Goal: Transaction & Acquisition: Obtain resource

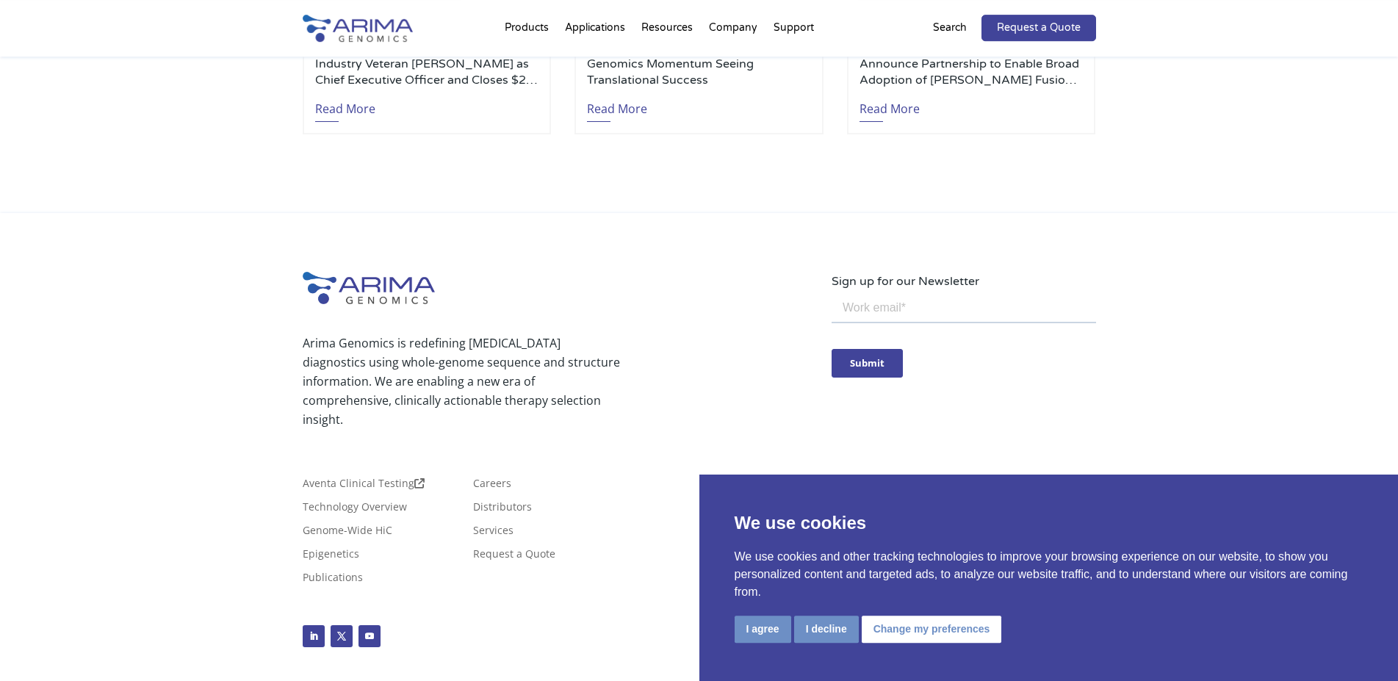
scroll to position [3442, 0]
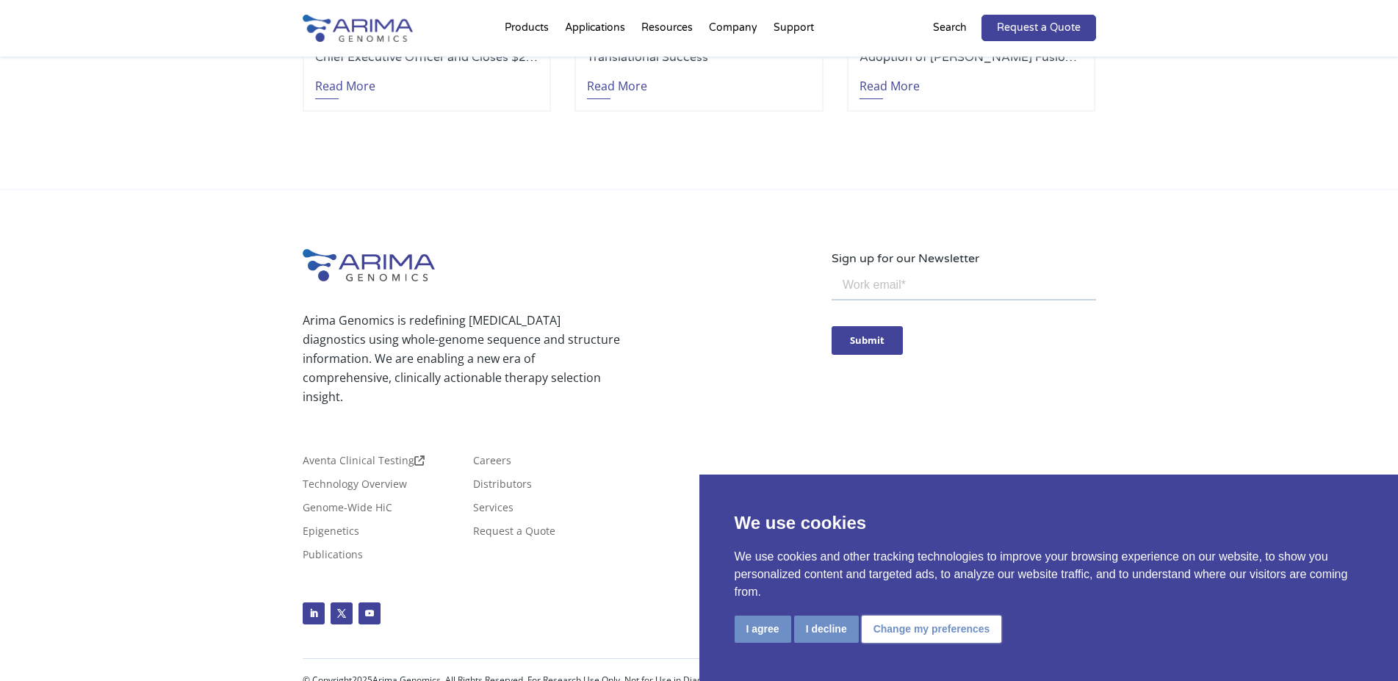
click at [913, 631] on button "Change my preferences" at bounding box center [932, 629] width 140 height 27
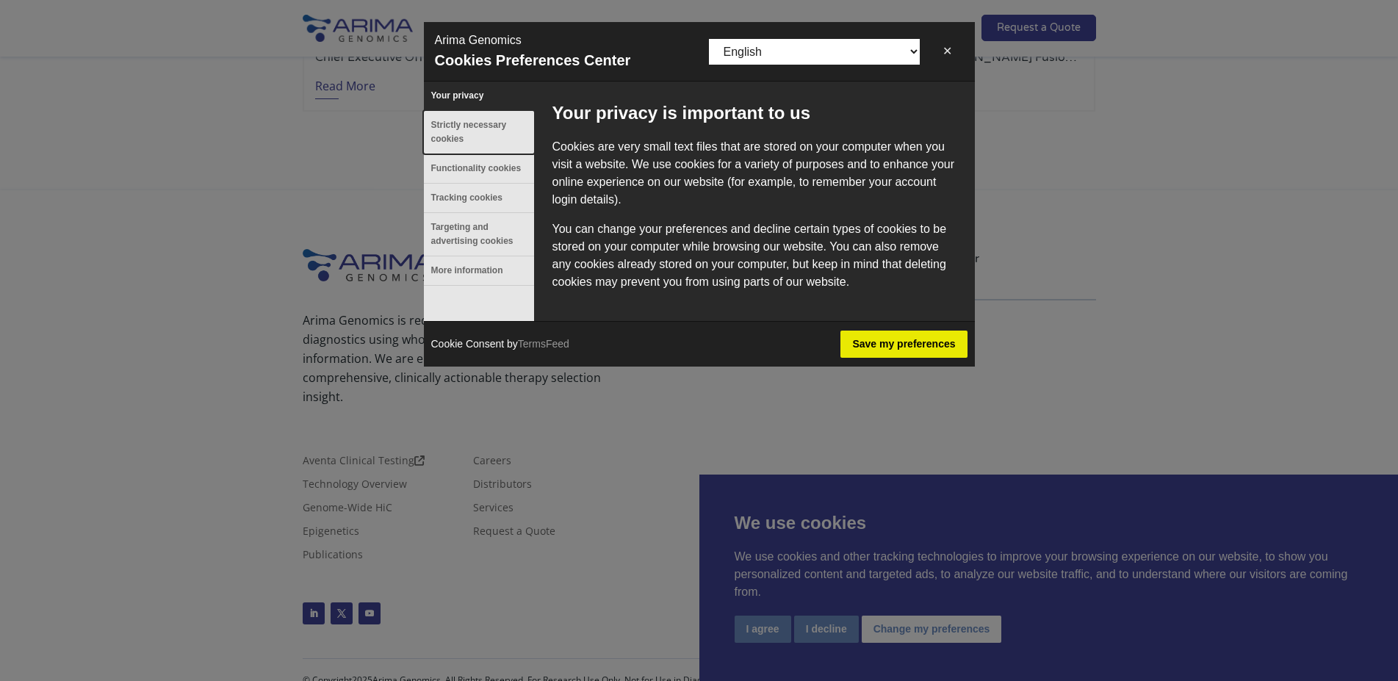
click at [458, 129] on button "Strictly necessary cookies" at bounding box center [479, 132] width 110 height 43
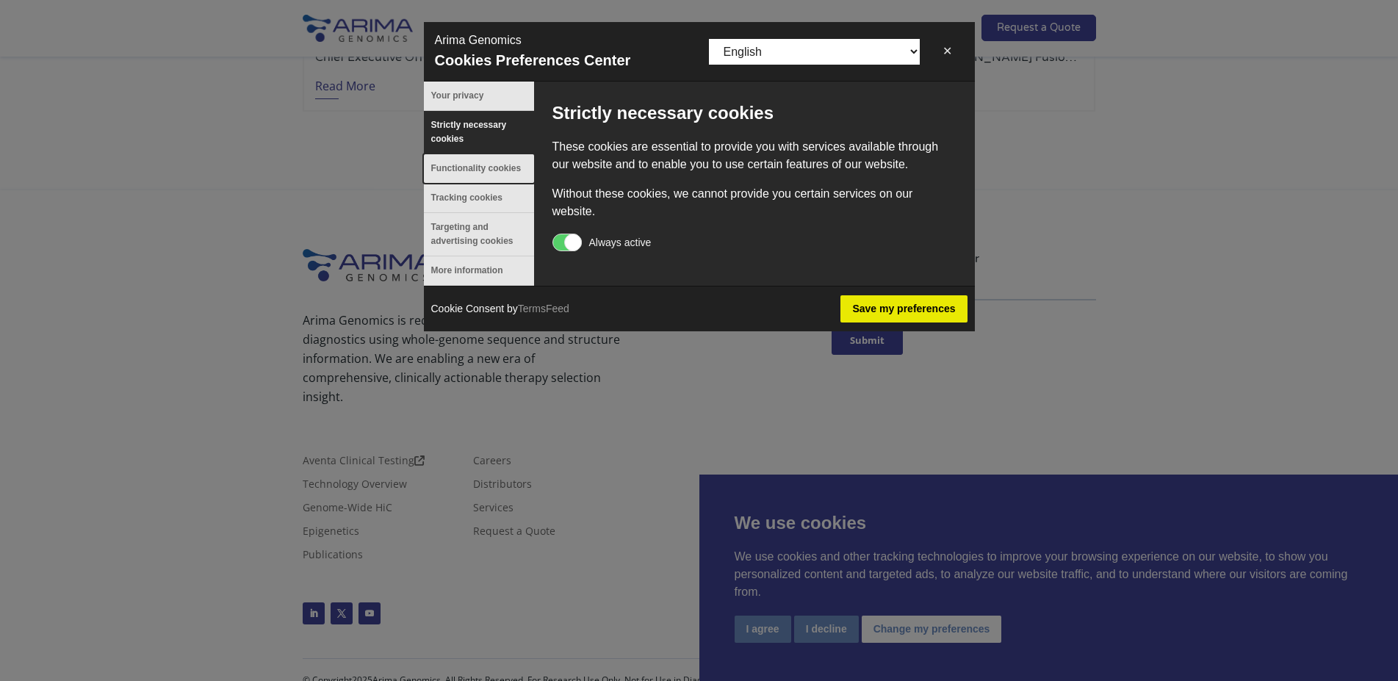
click at [477, 168] on button "Functionality cookies" at bounding box center [479, 168] width 110 height 29
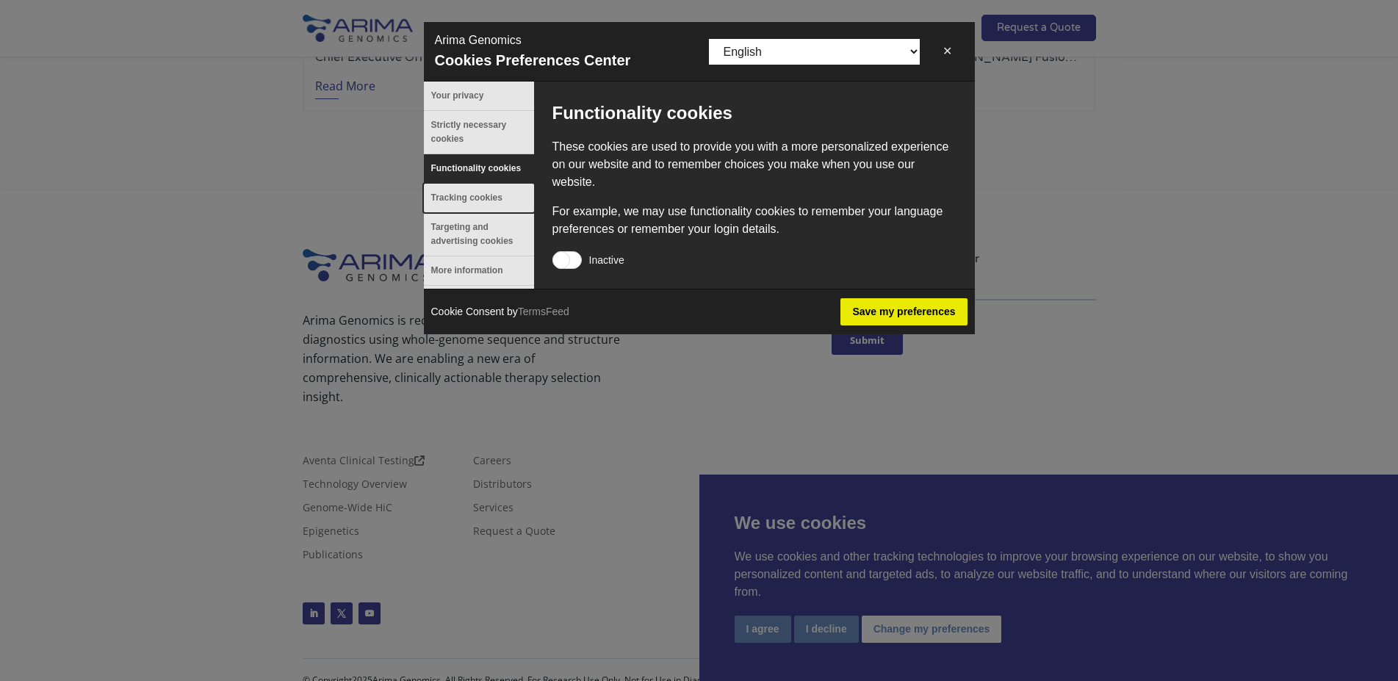
click at [478, 198] on button "Tracking cookies" at bounding box center [479, 198] width 110 height 29
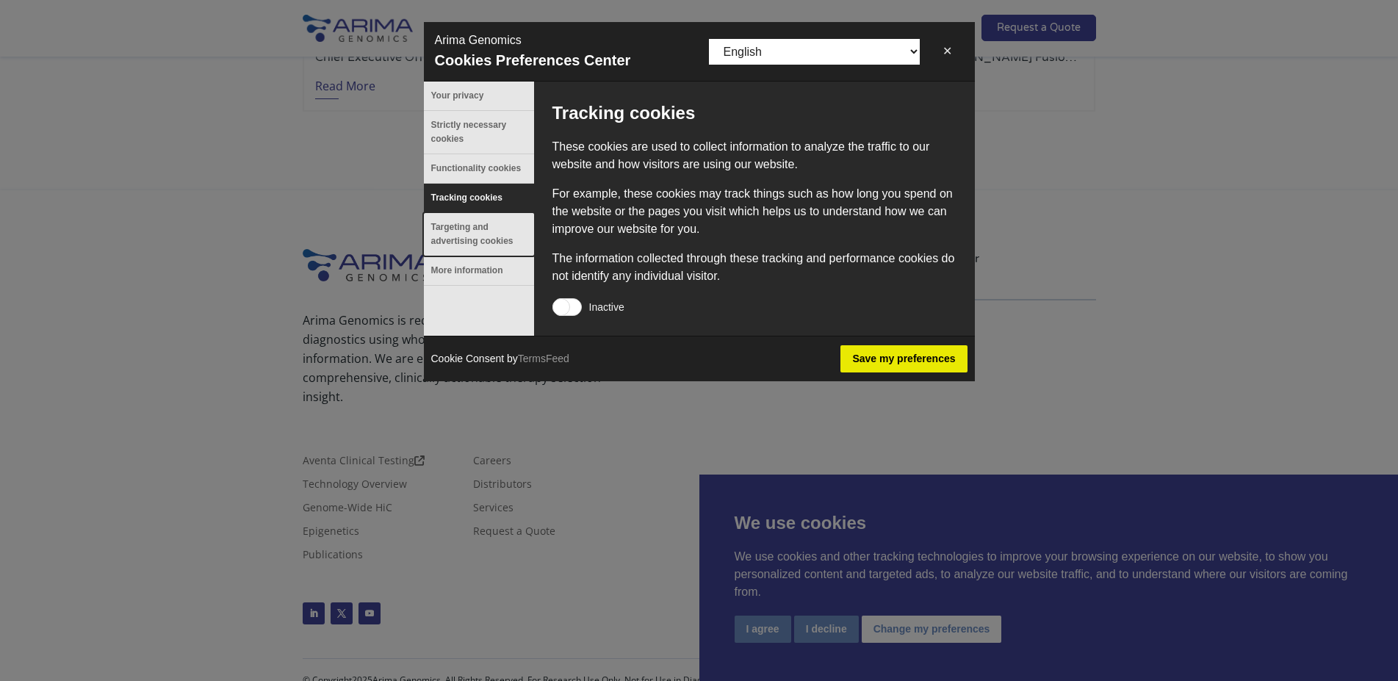
click at [471, 231] on button "Targeting and advertising cookies" at bounding box center [479, 234] width 110 height 43
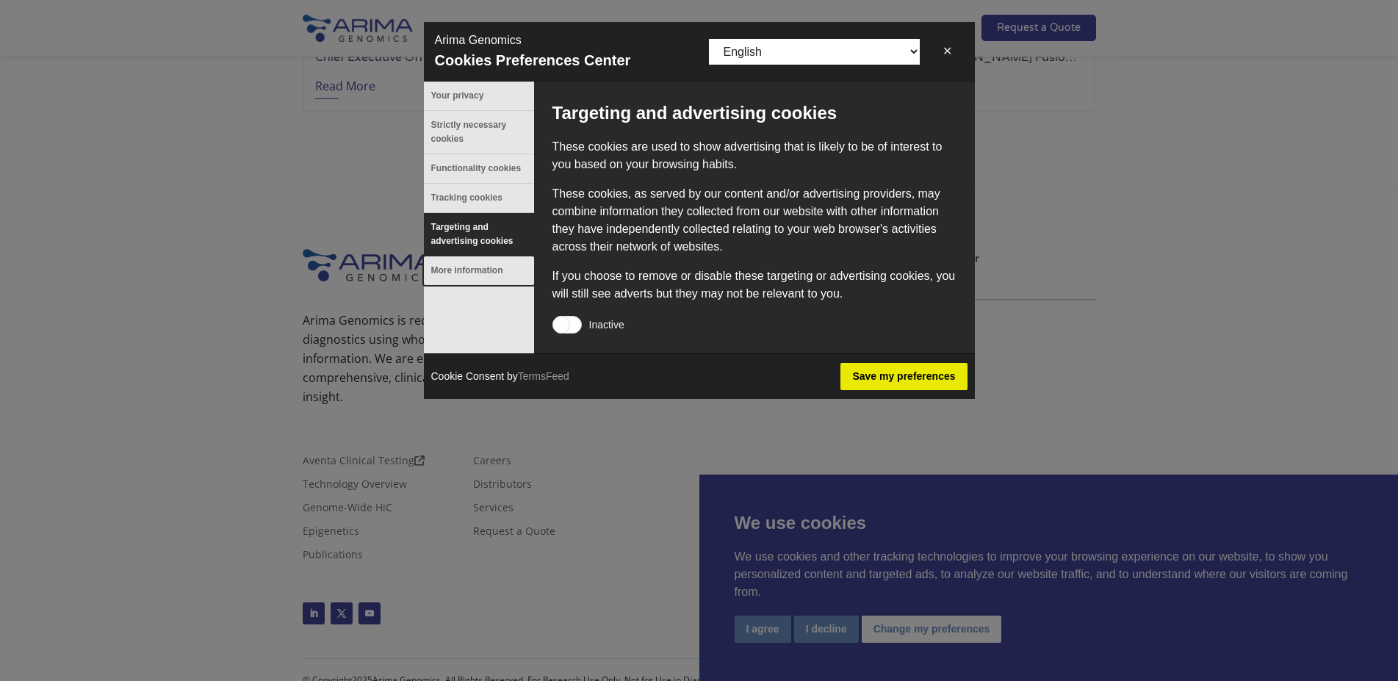
click at [465, 271] on button "More information" at bounding box center [479, 270] width 110 height 29
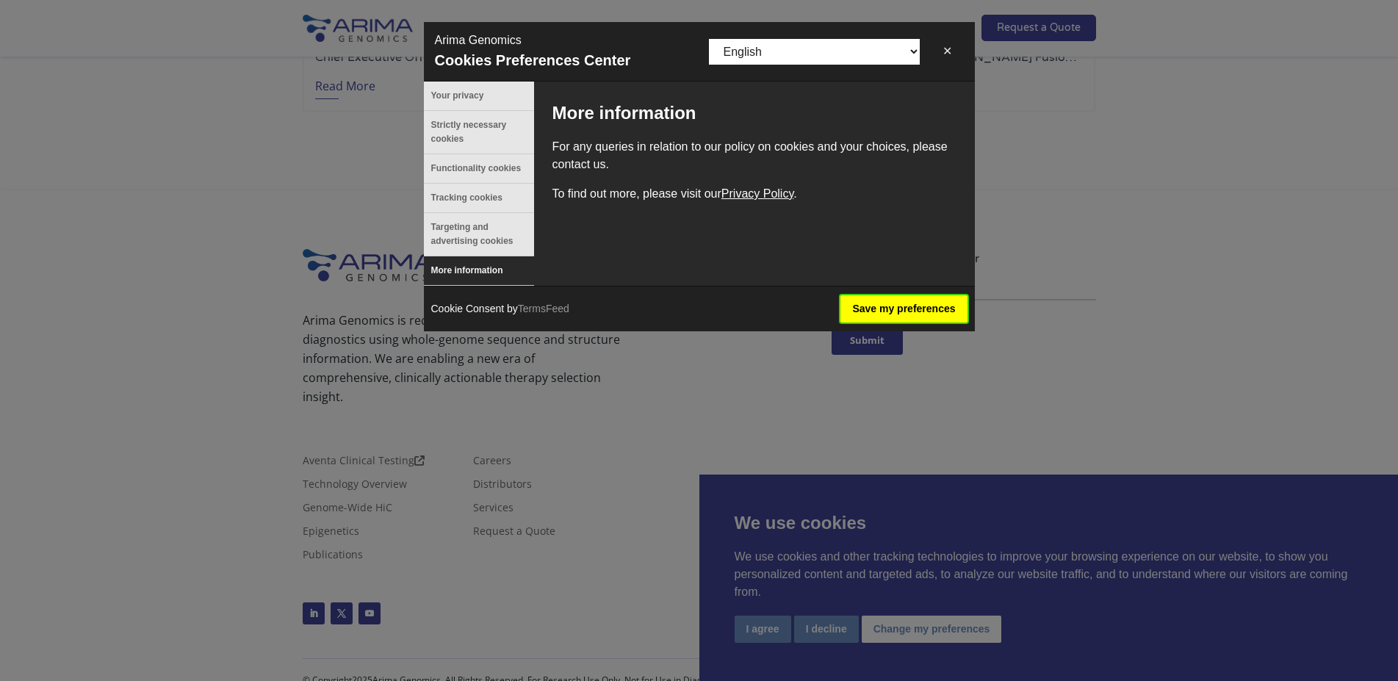
click at [910, 309] on button "Save my preferences" at bounding box center [903, 308] width 126 height 27
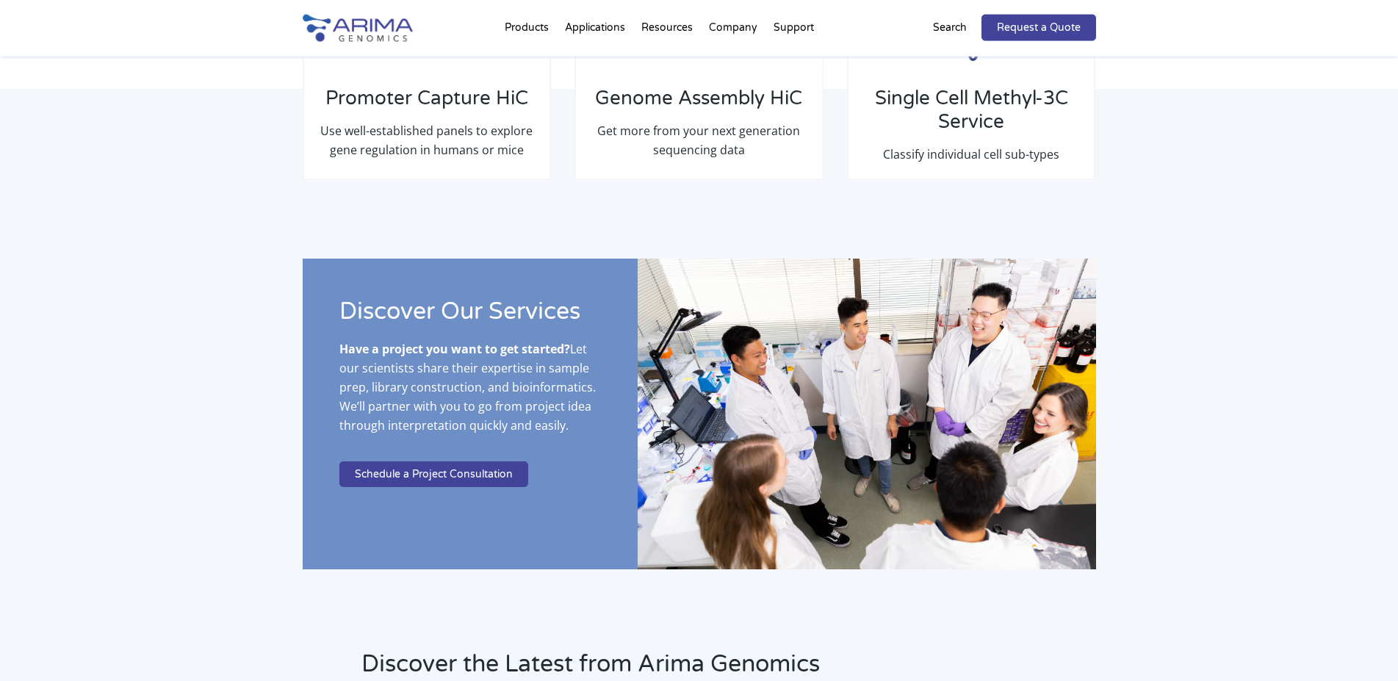
scroll to position [2385, 0]
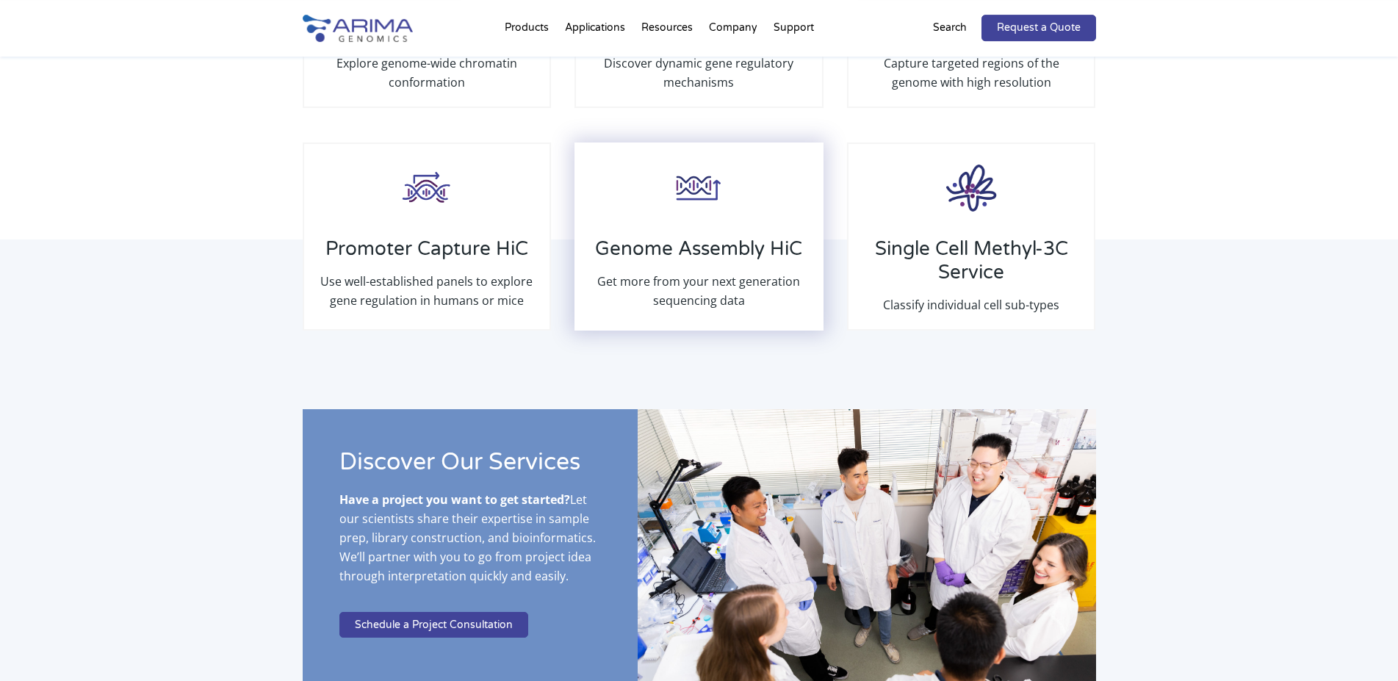
click at [685, 253] on h3 "Genome Assembly HiC" at bounding box center [699, 254] width 216 height 35
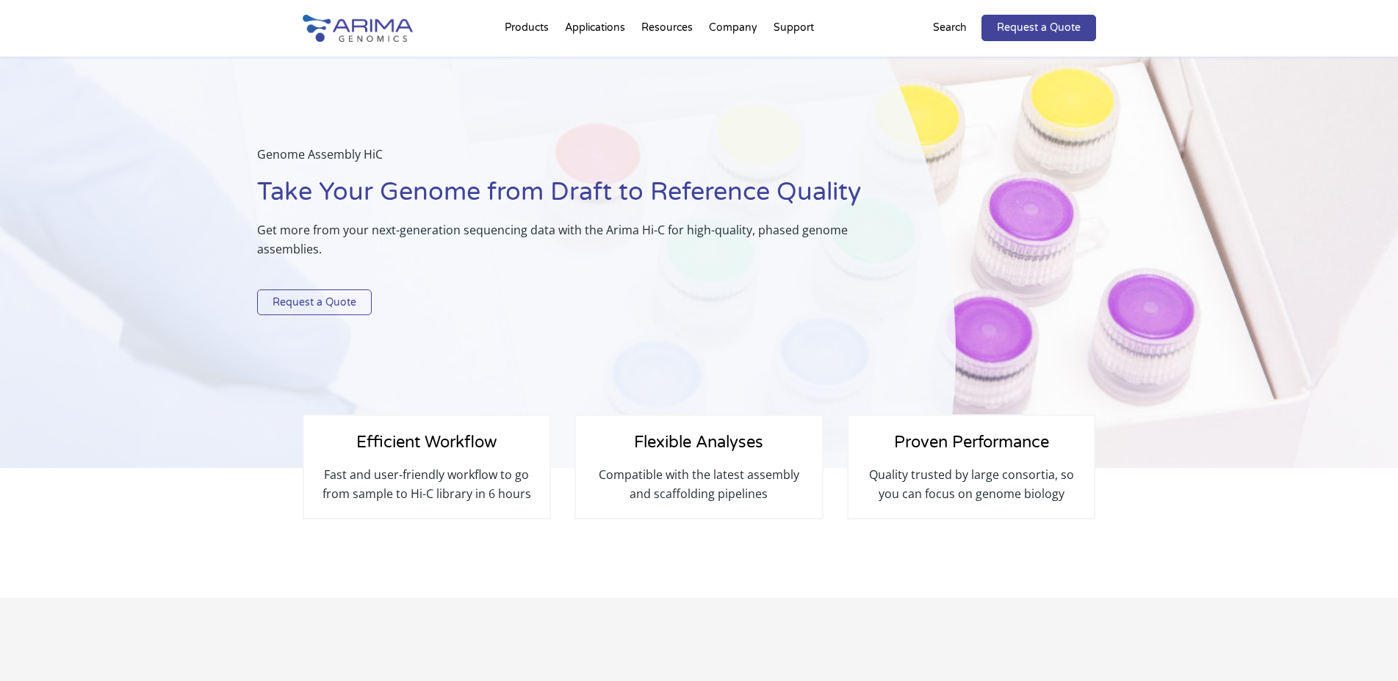
click at [321, 306] on link "Request a Quote" at bounding box center [314, 302] width 115 height 26
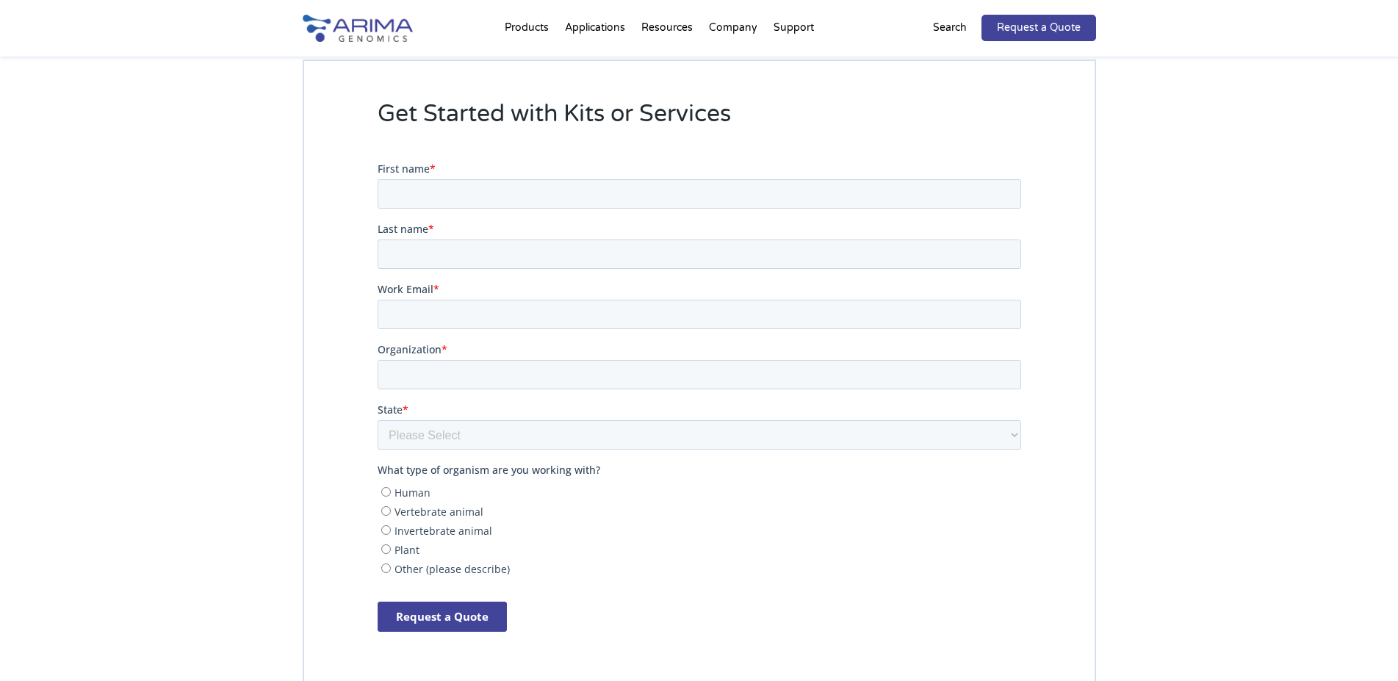
scroll to position [3078, 0]
click at [433, 198] on input "First name *" at bounding box center [699, 193] width 644 height 29
type input "[PERSON_NAME]"
click at [467, 268] on form "First name * vera Last name * Work Email * Organization * State * Please Select…" at bounding box center [699, 402] width 644 height 483
click at [464, 264] on input "Last name *" at bounding box center [699, 253] width 644 height 29
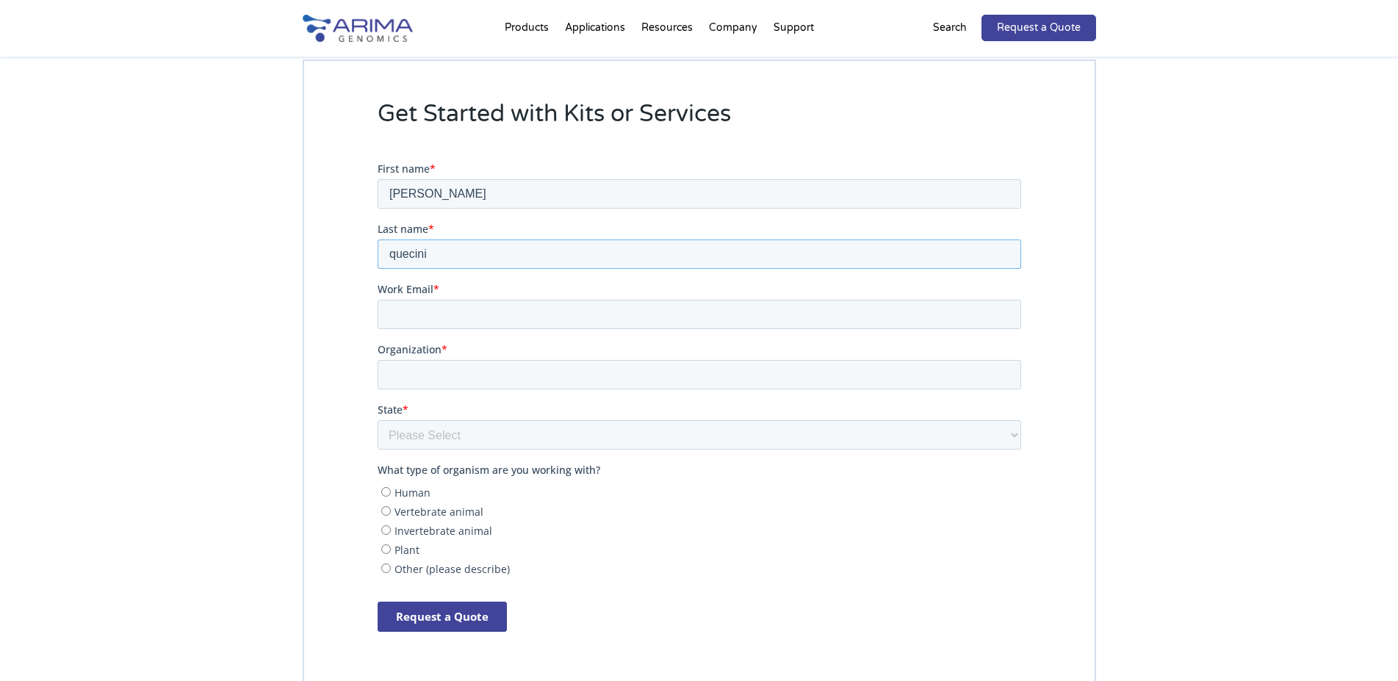
type input "quecini"
click at [482, 317] on input "Work Email *" at bounding box center [699, 313] width 644 height 29
type input "[PERSON_NAME][EMAIL_ADDRESS][DOMAIN_NAME]"
click at [467, 366] on input "Organization *" at bounding box center [699, 373] width 644 height 29
type input "Embrapa"
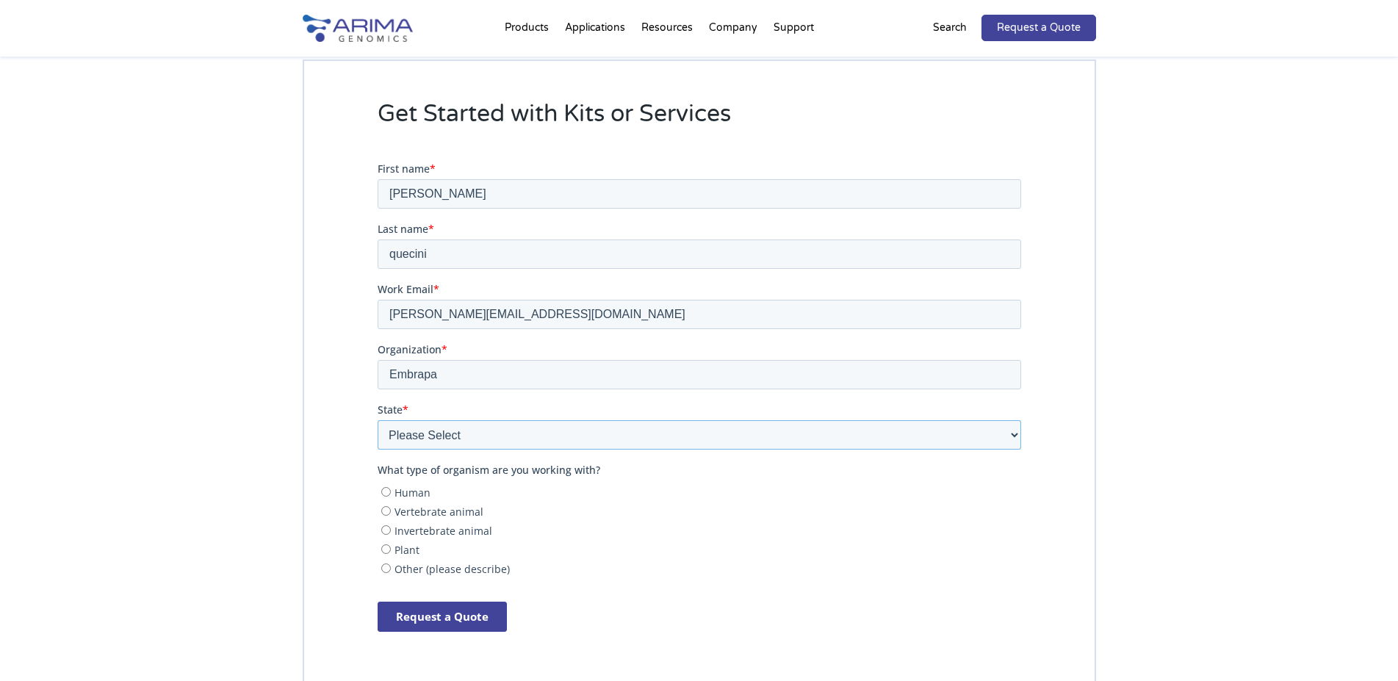
click at [377, 420] on select "Please Select Other/Non-US Alabama Alaska Arizona Arkansas California Colorado …" at bounding box center [699, 434] width 644 height 29
select select "Other/Non-US"
click option "Other/Non-US" at bounding box center [377, 161] width 0 height 0
click at [385, 551] on input "Plant" at bounding box center [386, 549] width 10 height 10
radio input "true"
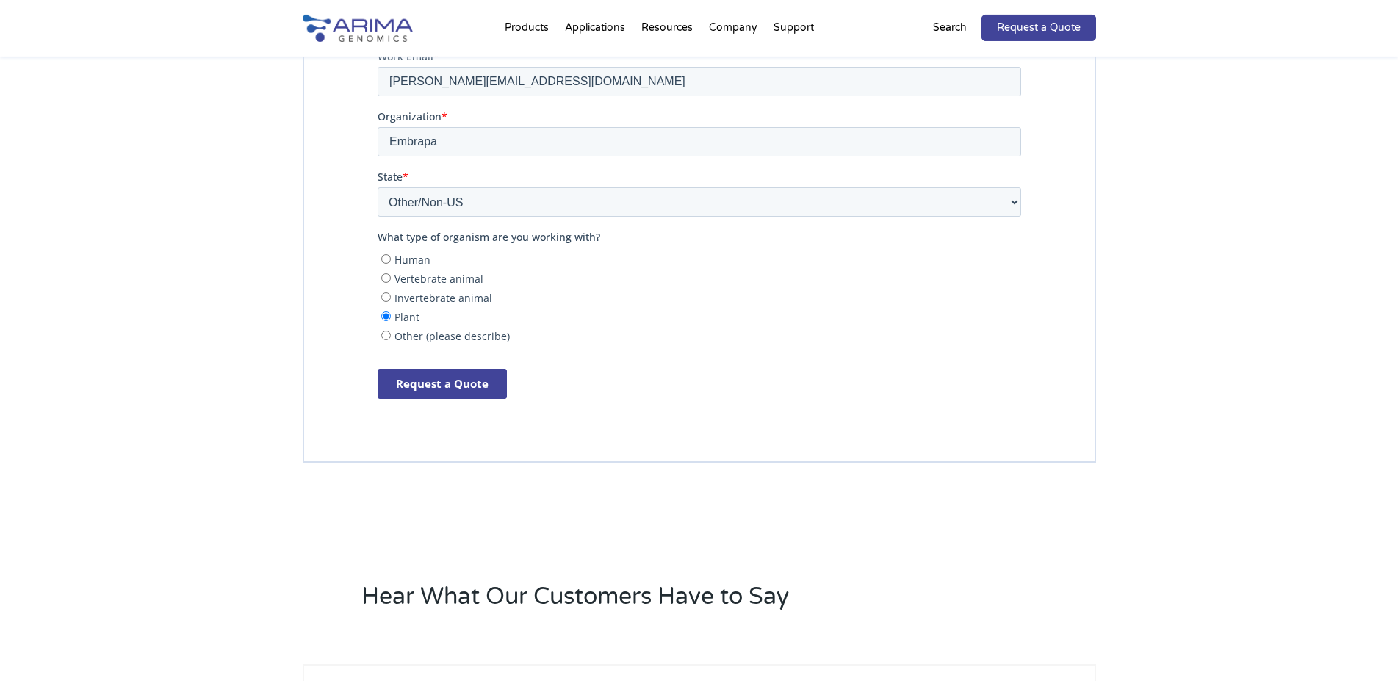
scroll to position [3341, 0]
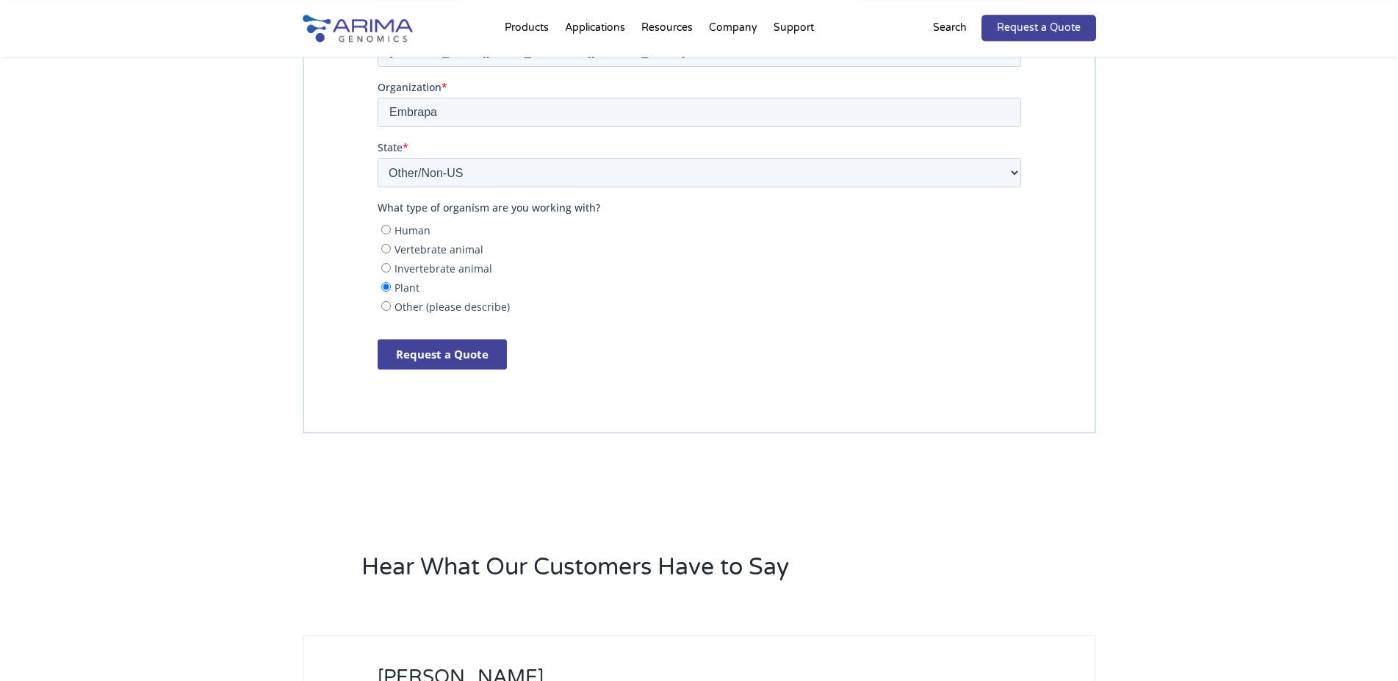
click at [441, 357] on input "Request a Quote" at bounding box center [441, 354] width 129 height 30
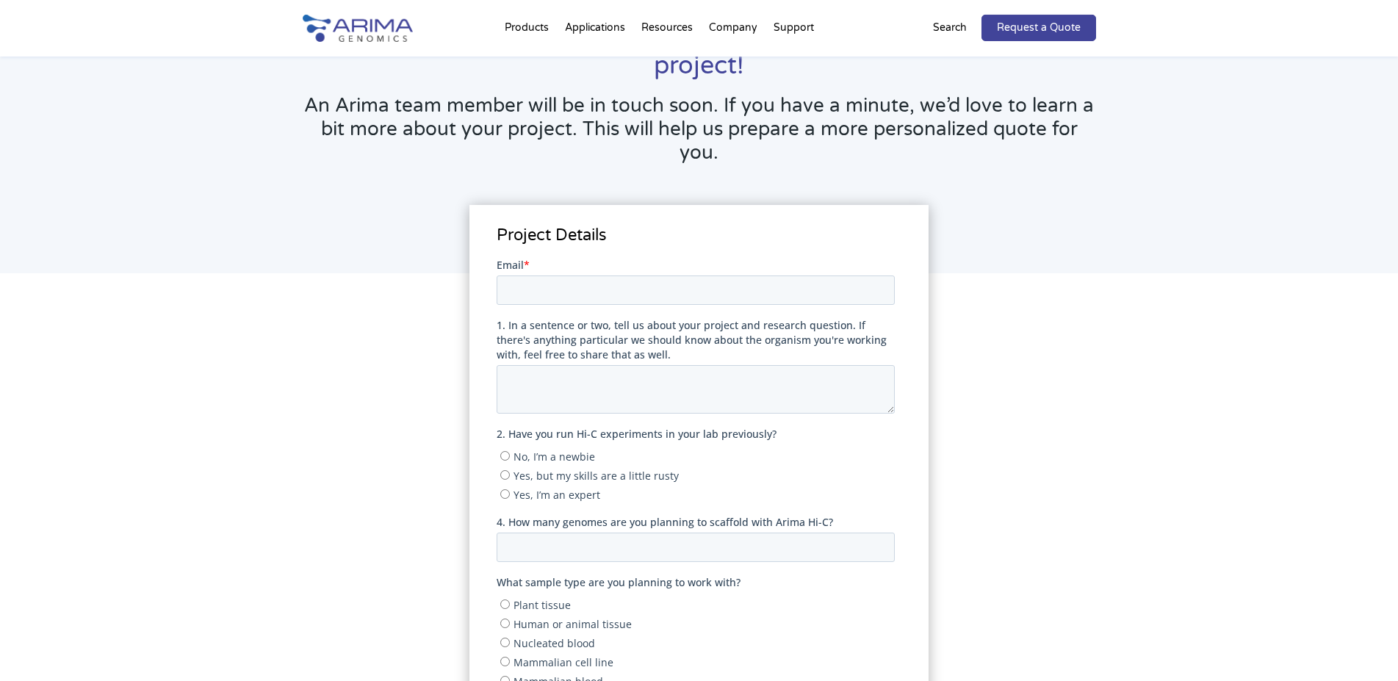
scroll to position [130, 0]
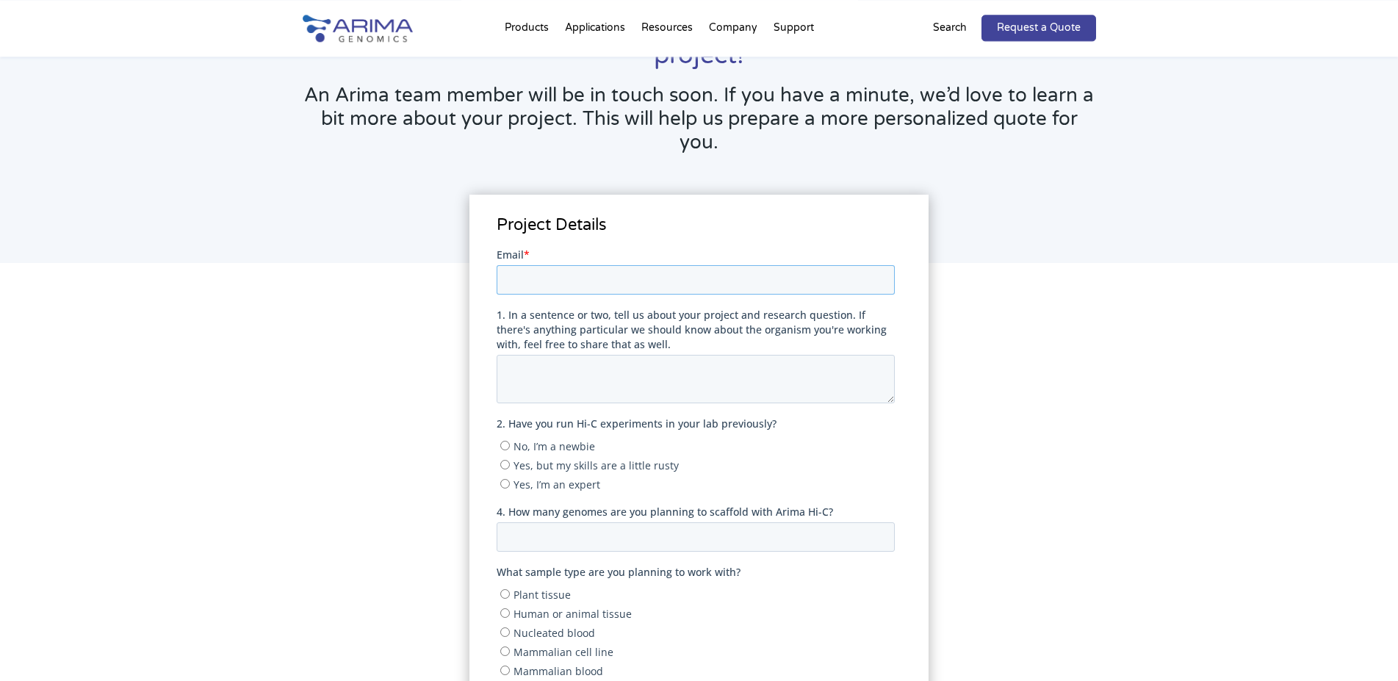
click at [588, 276] on input "Email *" at bounding box center [696, 279] width 398 height 29
type input "[PERSON_NAME][EMAIL_ADDRESS][DOMAIN_NAME]"
click at [619, 377] on textarea "1. In a sentence or two, tell us about your project and research question. If t…" at bounding box center [696, 379] width 398 height 48
type textarea "genome assembly highly heterozygous plant"
click at [504, 450] on input "No, I’m a newbie" at bounding box center [505, 446] width 10 height 10
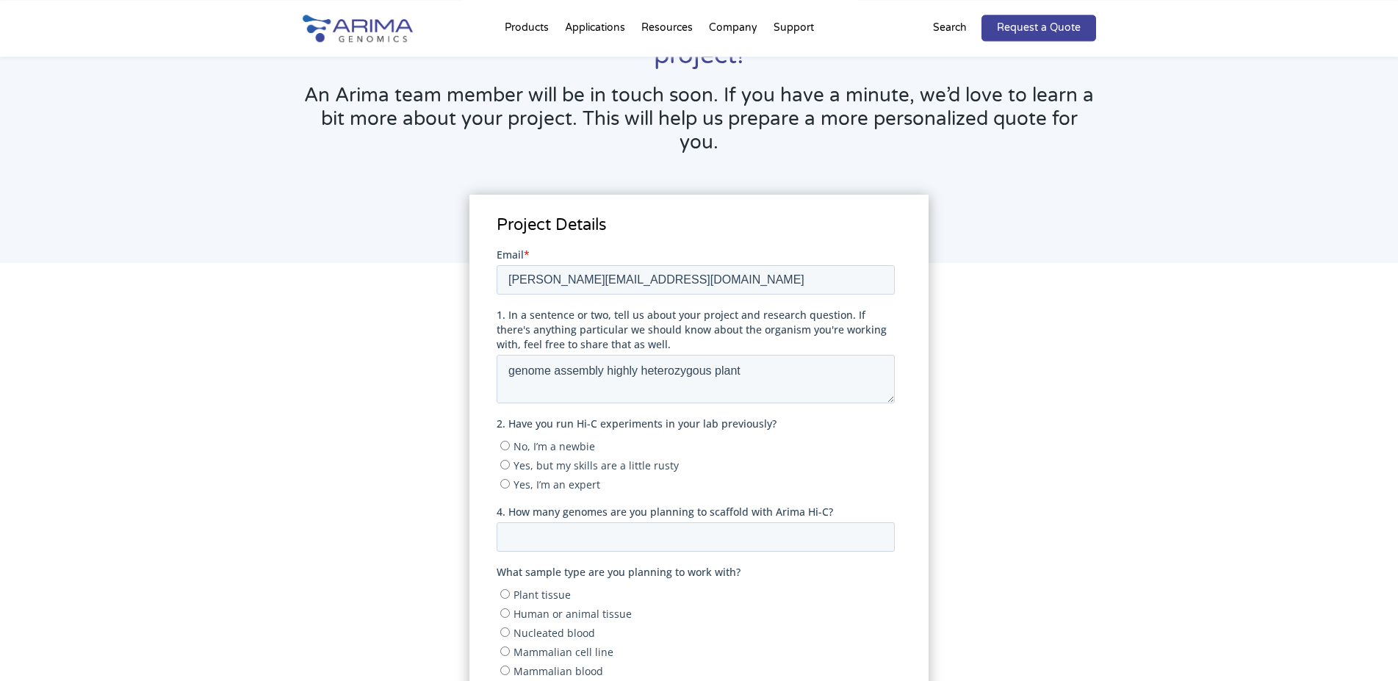
radio input "true"
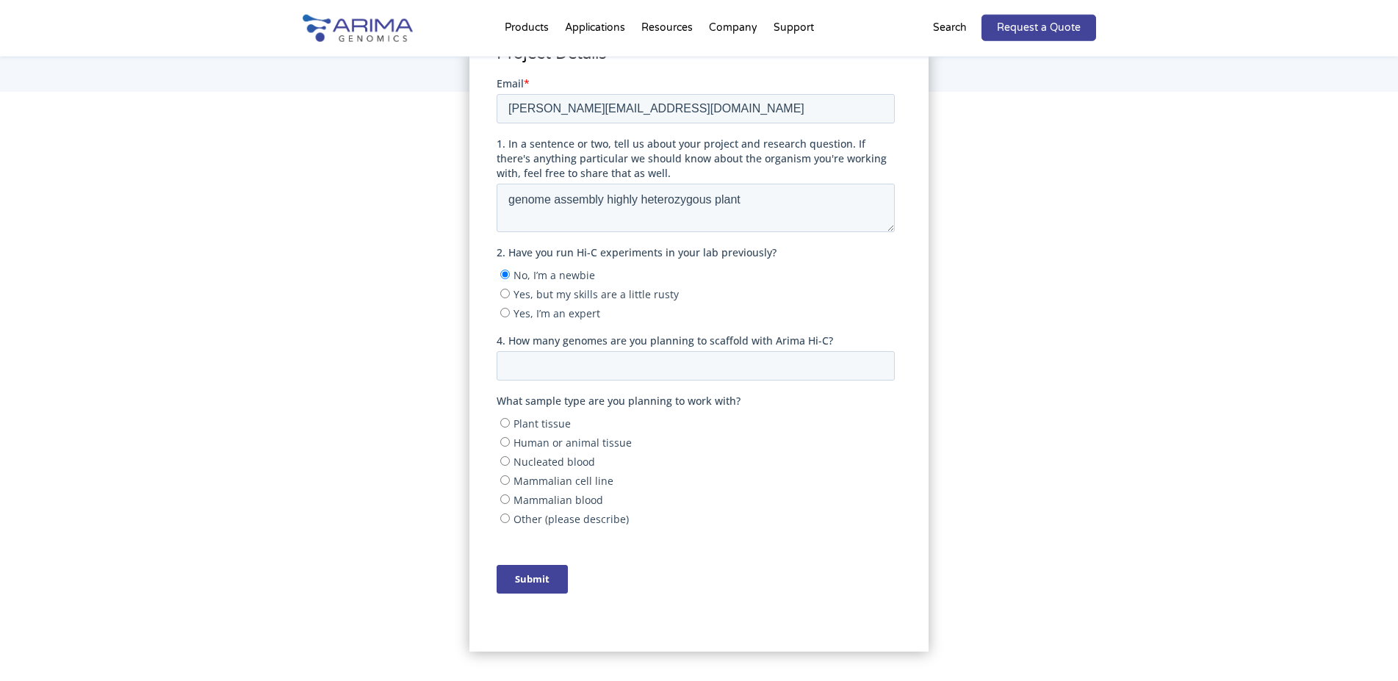
scroll to position [386, 0]
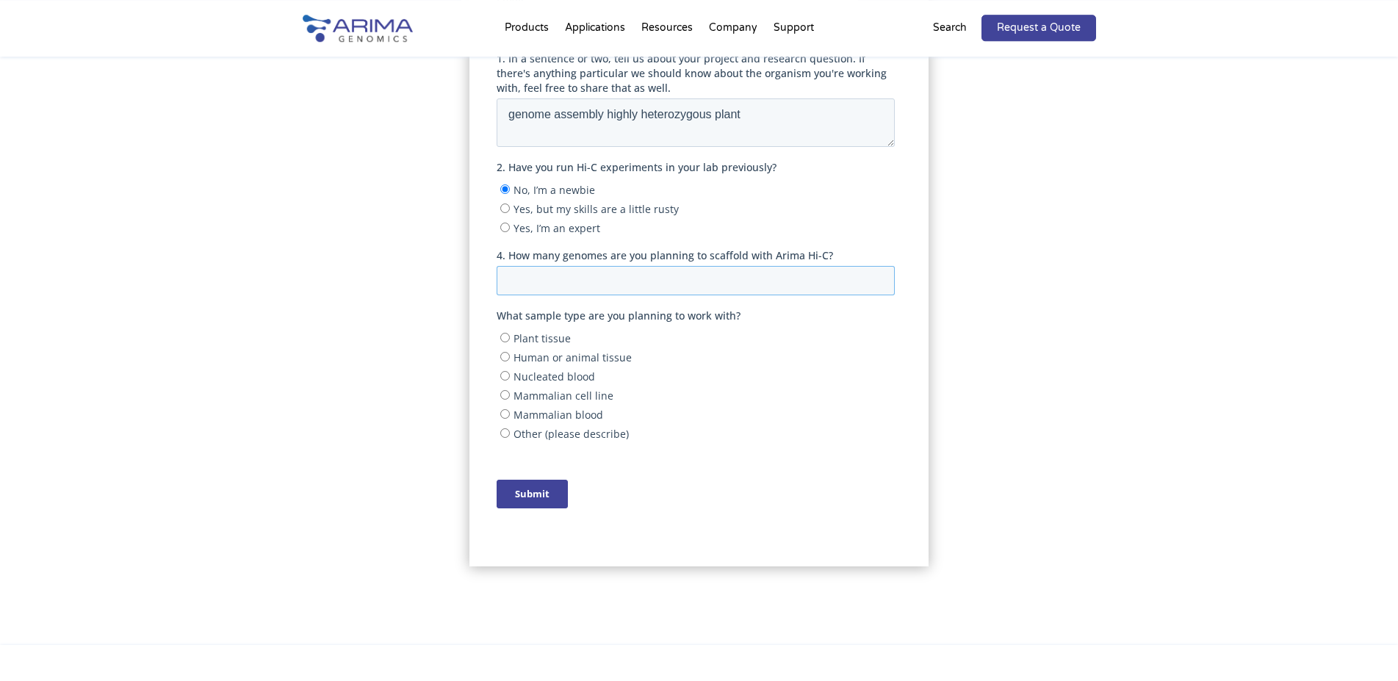
click at [749, 295] on input "4. How many genomes are you planning to scaffold with Arima Hi-C?" at bounding box center [696, 280] width 398 height 29
type input "1"
click at [505, 342] on input "Plant tissue" at bounding box center [505, 338] width 10 height 10
radio input "true"
click at [543, 508] on input "Submit" at bounding box center [532, 494] width 71 height 29
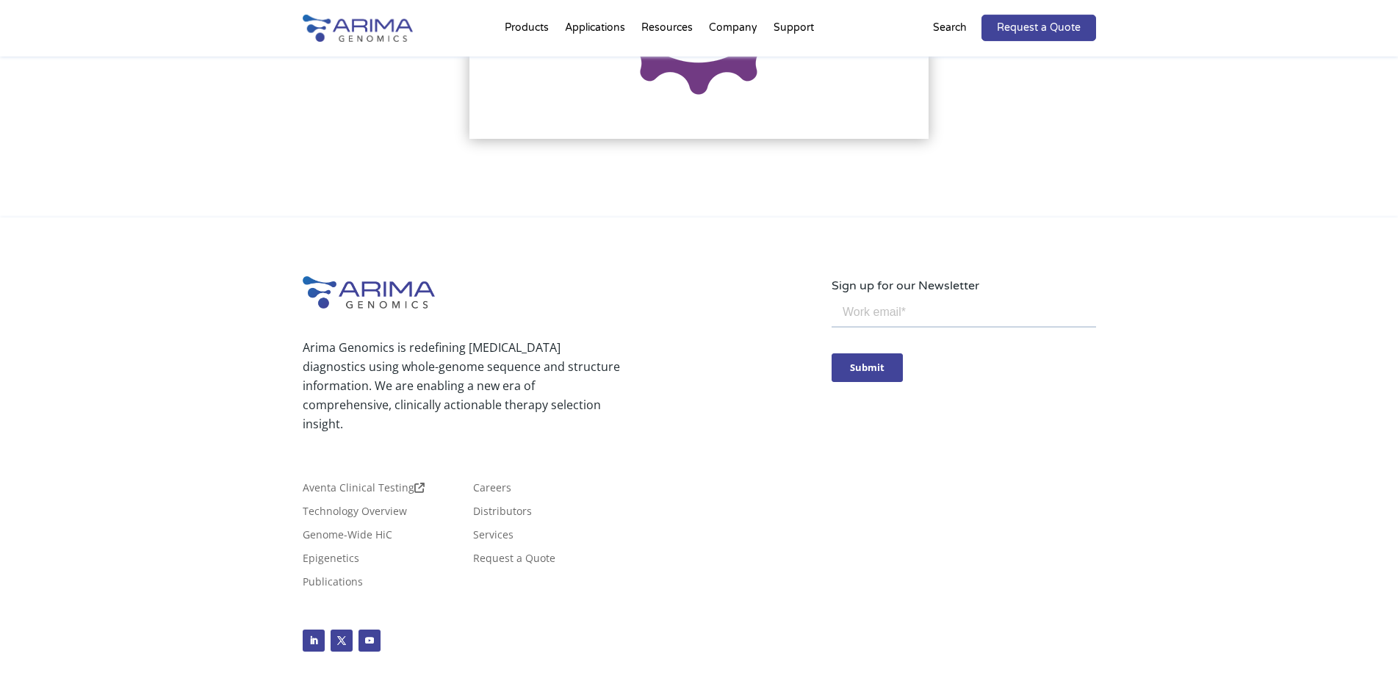
scroll to position [573, 0]
